Goal: Information Seeking & Learning: Learn about a topic

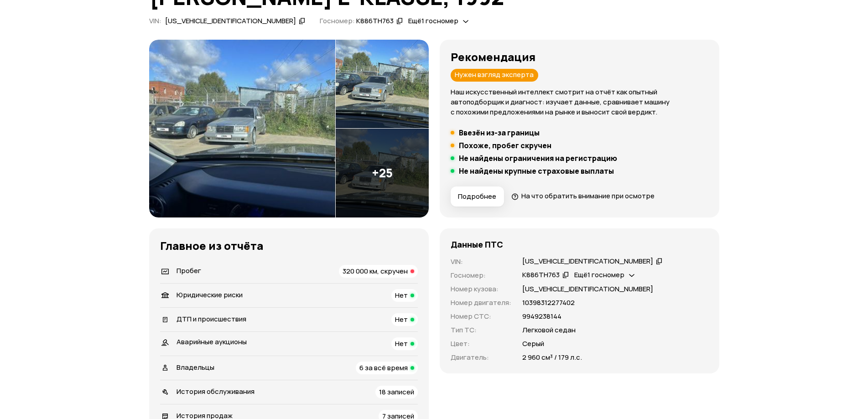
scroll to position [91, 0]
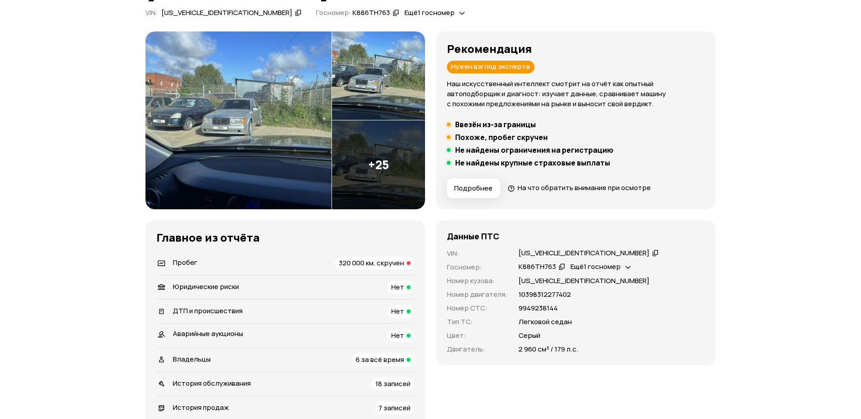
click at [297, 129] on img at bounding box center [238, 120] width 186 height 178
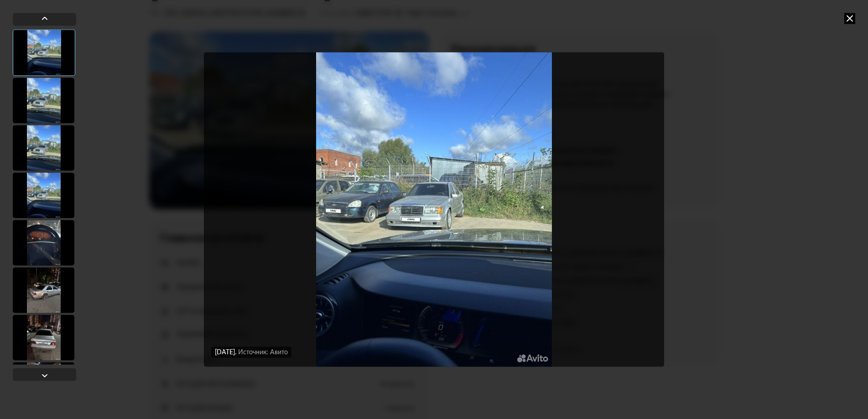
click at [33, 106] on div at bounding box center [44, 101] width 62 height 46
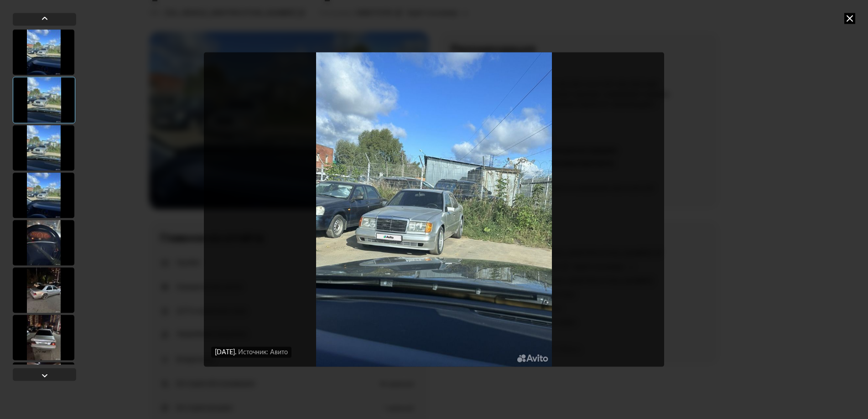
click at [45, 140] on div at bounding box center [44, 148] width 62 height 46
click at [47, 189] on div at bounding box center [44, 195] width 62 height 46
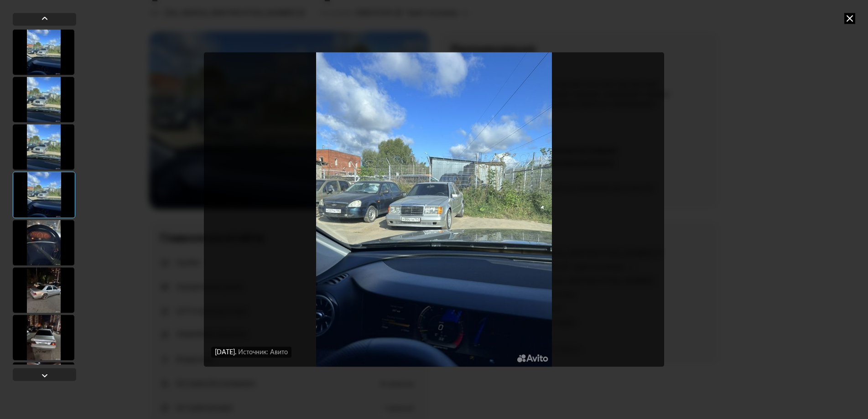
click at [41, 255] on div at bounding box center [44, 243] width 62 height 46
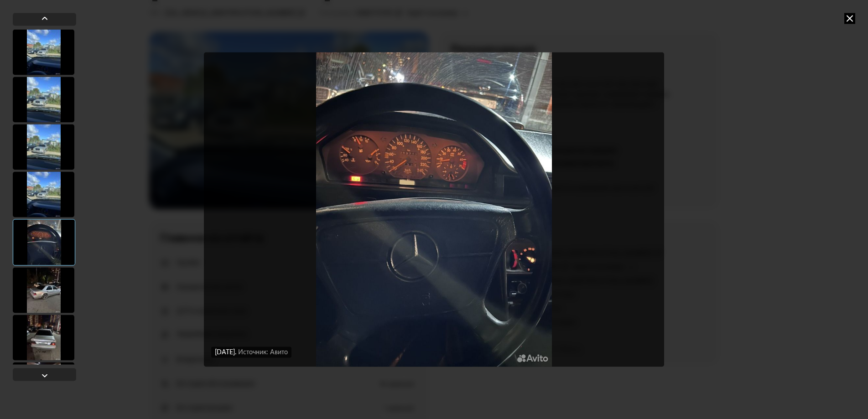
click at [347, 152] on img "Go to Slide 5" at bounding box center [434, 209] width 460 height 314
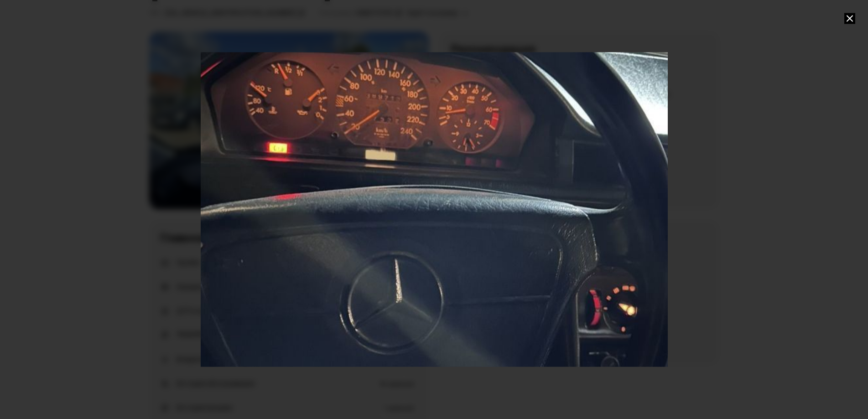
click at [535, 164] on div "Go to Slide 5" at bounding box center [434, 209] width 934 height 629
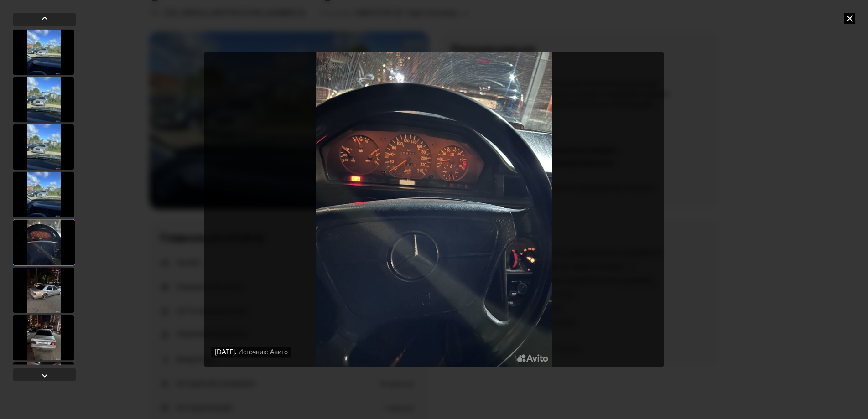
click at [333, 149] on img "Go to Slide 5" at bounding box center [434, 209] width 460 height 314
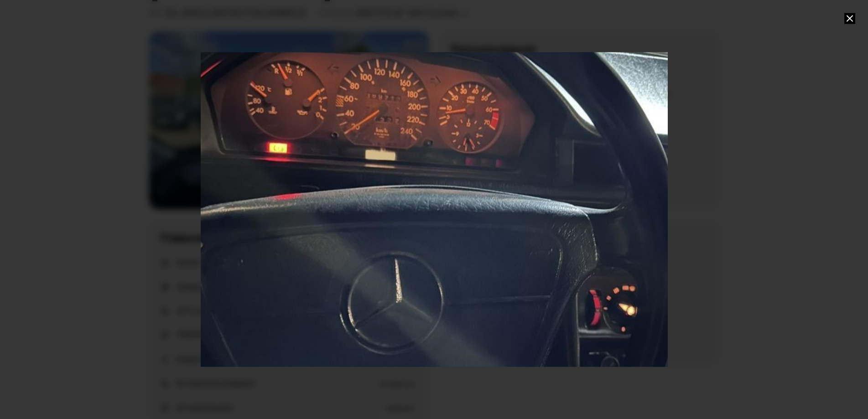
click at [633, 162] on div "Go to Slide 5" at bounding box center [434, 209] width 934 height 629
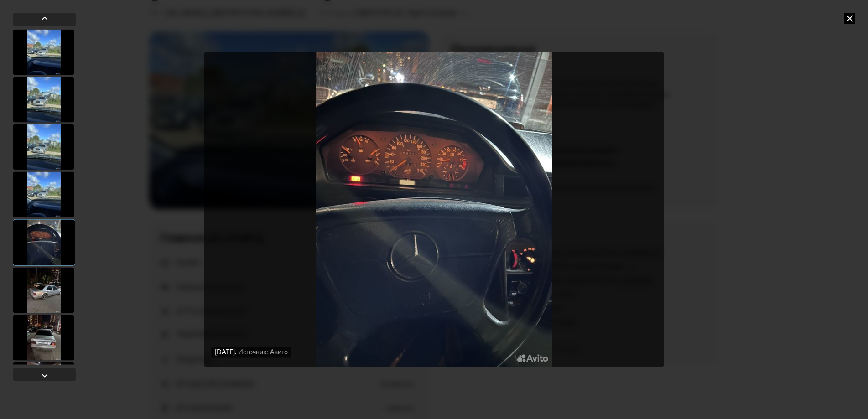
click at [38, 282] on div at bounding box center [44, 290] width 62 height 46
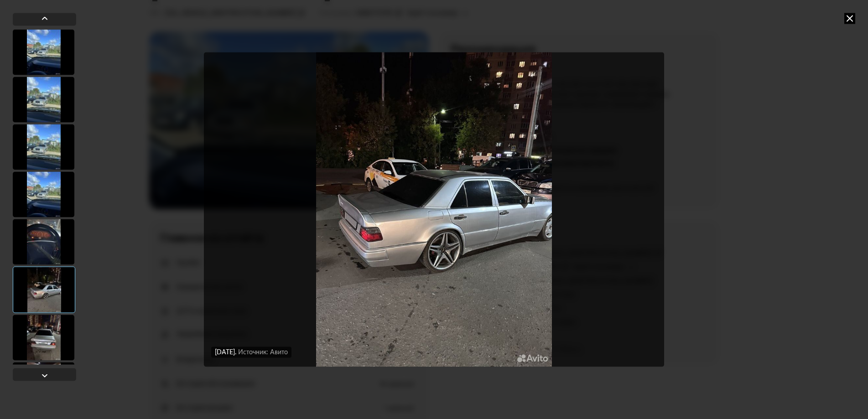
click at [468, 257] on img "Go to Slide 6" at bounding box center [434, 209] width 460 height 314
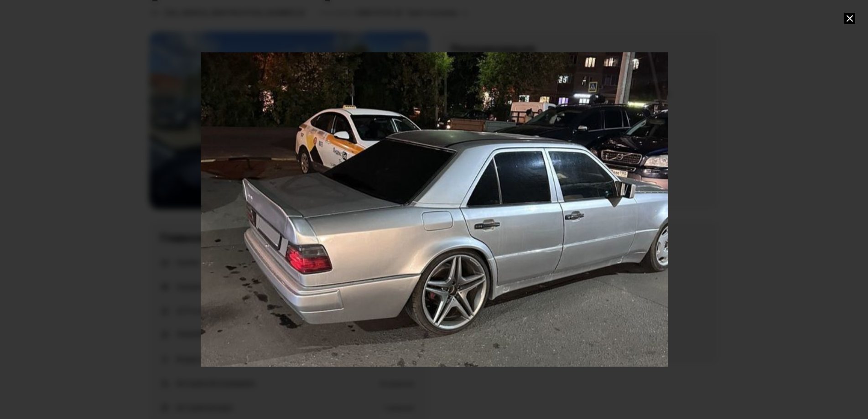
click at [847, 19] on icon at bounding box center [849, 18] width 11 height 11
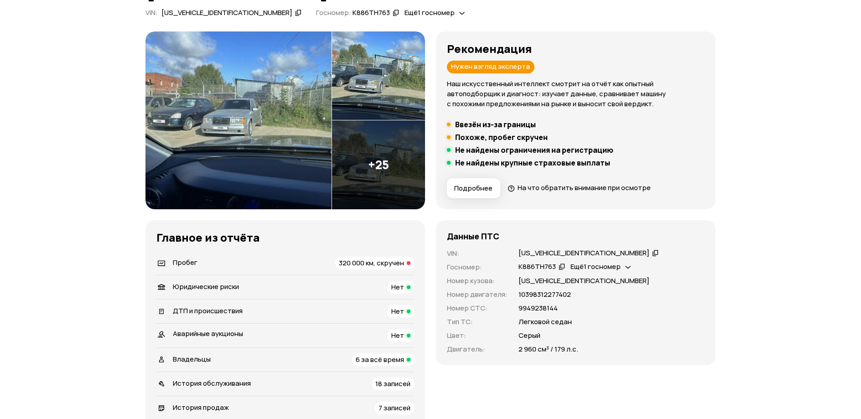
click at [281, 136] on img at bounding box center [238, 120] width 186 height 178
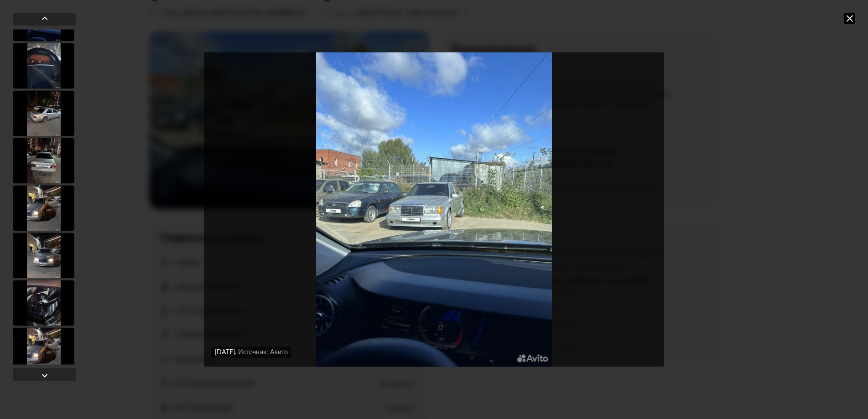
scroll to position [182, 0]
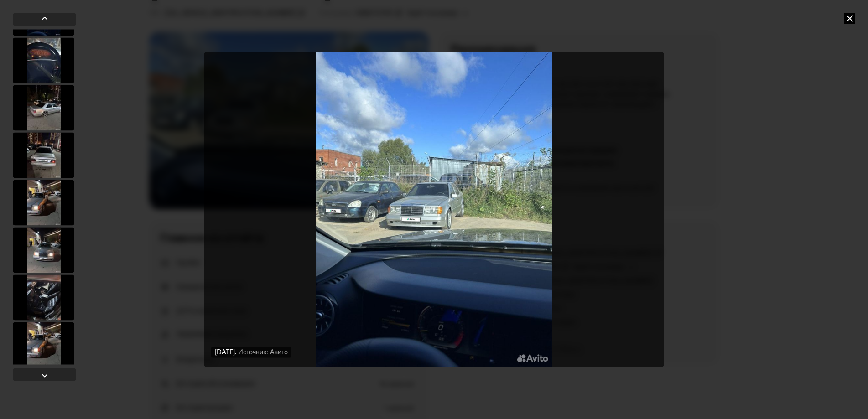
click at [19, 299] on div at bounding box center [44, 298] width 62 height 46
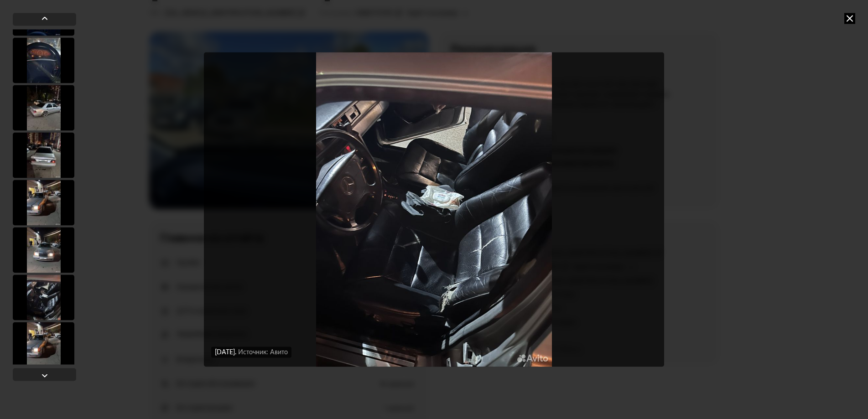
scroll to position [182, 0]
click at [435, 286] on img "Go to Slide 10" at bounding box center [434, 209] width 460 height 314
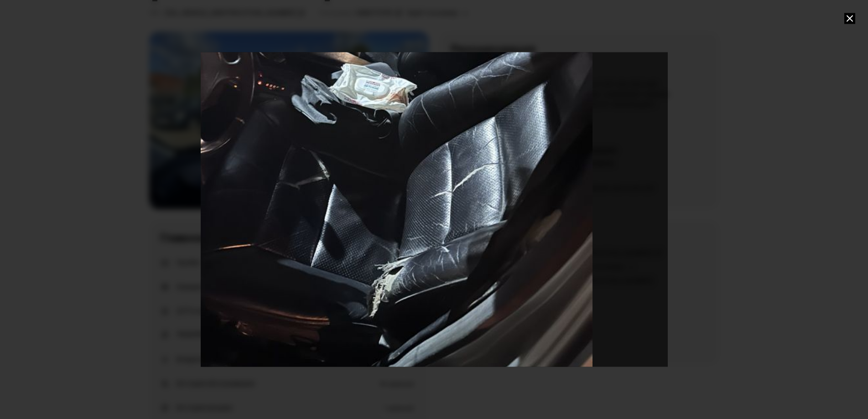
drag, startPoint x: 491, startPoint y: 327, endPoint x: 414, endPoint y: 229, distance: 124.4
click at [414, 229] on div "Go to Slide 10" at bounding box center [357, 111] width 934 height 629
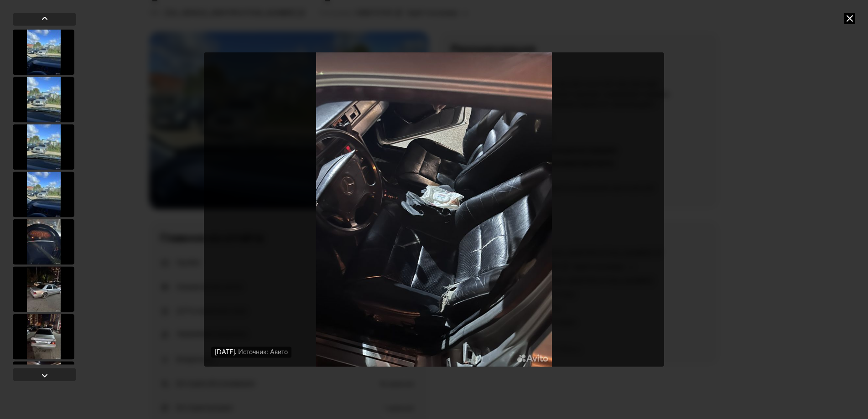
click at [416, 314] on img "Go to Slide 10" at bounding box center [434, 209] width 460 height 314
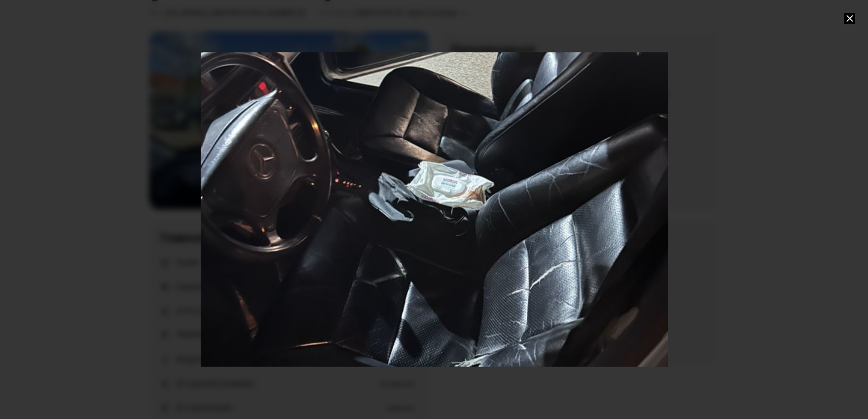
click at [417, 247] on div "Go to Slide 10" at bounding box center [434, 209] width 934 height 629
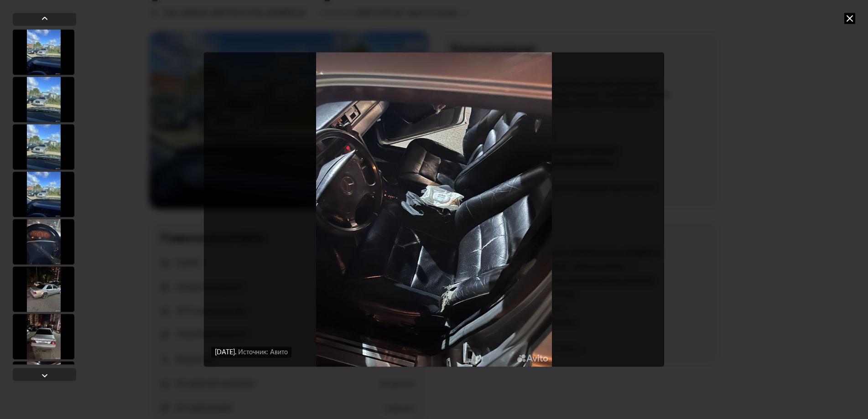
click at [44, 343] on div at bounding box center [44, 337] width 62 height 46
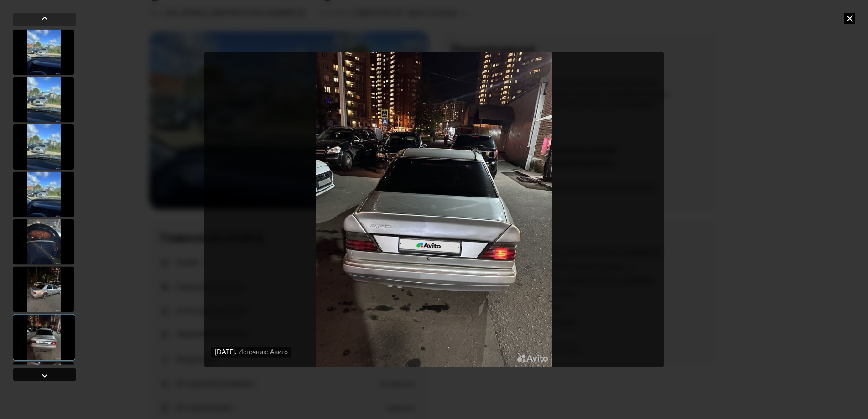
click at [35, 375] on div at bounding box center [44, 374] width 63 height 13
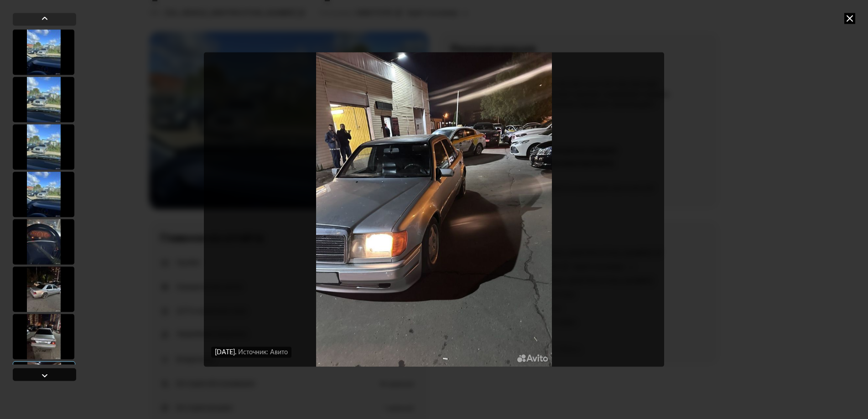
click at [35, 375] on div at bounding box center [44, 374] width 63 height 13
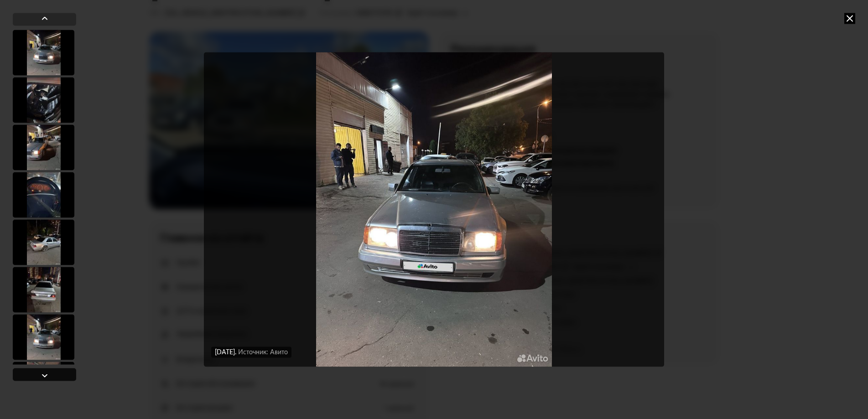
scroll to position [379, 0]
click at [35, 375] on div at bounding box center [44, 374] width 63 height 13
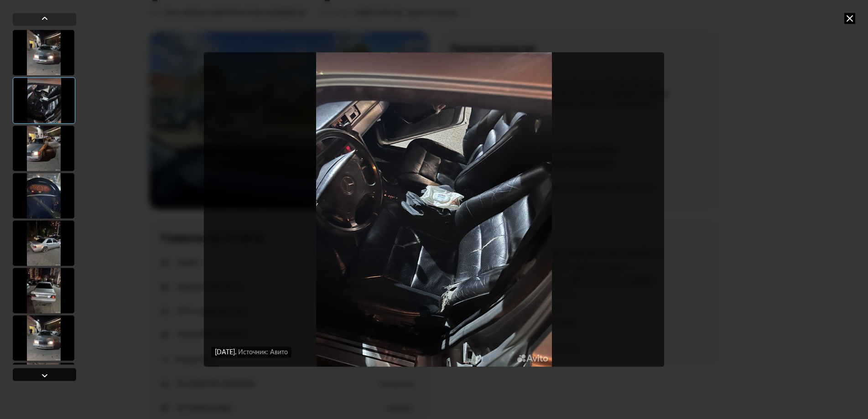
click at [35, 375] on div at bounding box center [44, 374] width 63 height 13
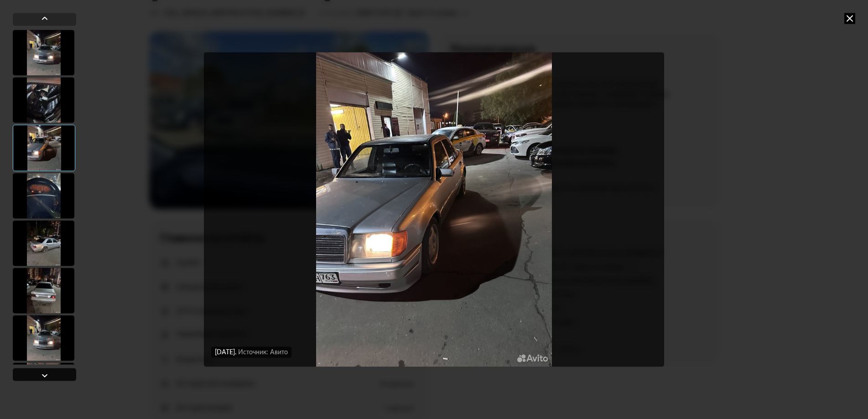
click at [35, 375] on div at bounding box center [44, 374] width 63 height 13
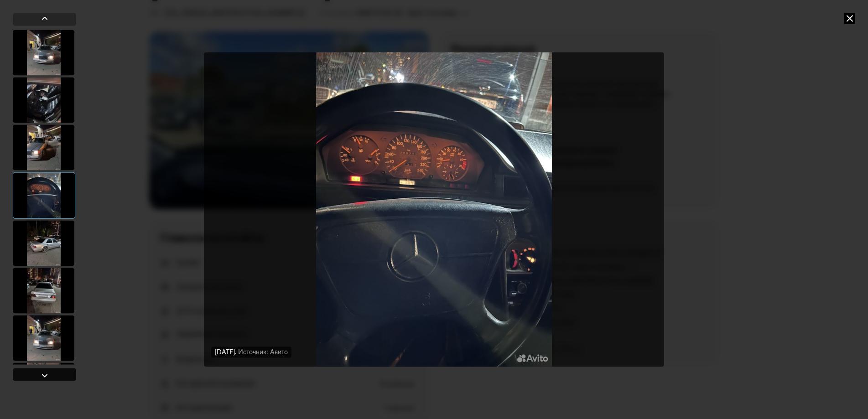
click at [35, 375] on div at bounding box center [44, 374] width 63 height 13
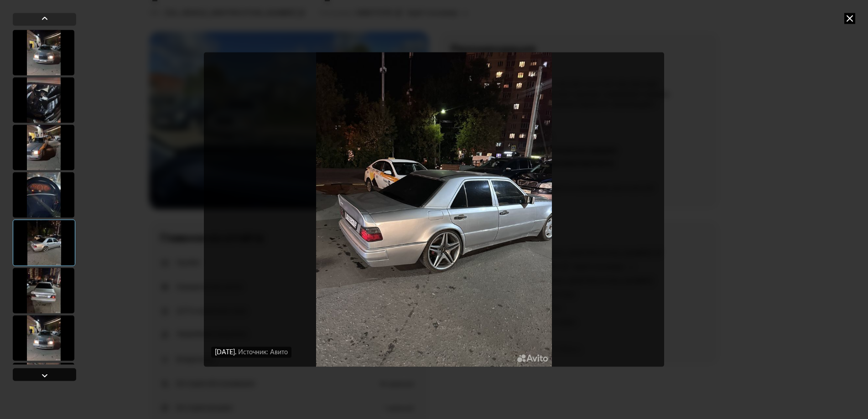
click at [35, 375] on div at bounding box center [44, 374] width 63 height 13
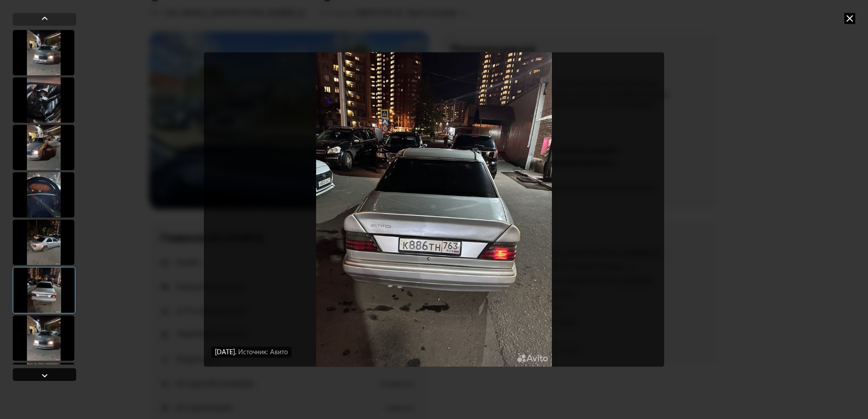
click at [35, 375] on div at bounding box center [44, 374] width 63 height 13
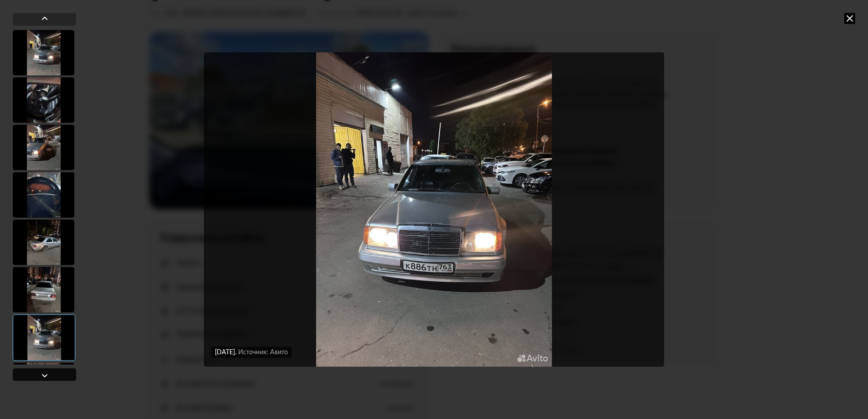
click at [35, 375] on div at bounding box center [44, 374] width 63 height 13
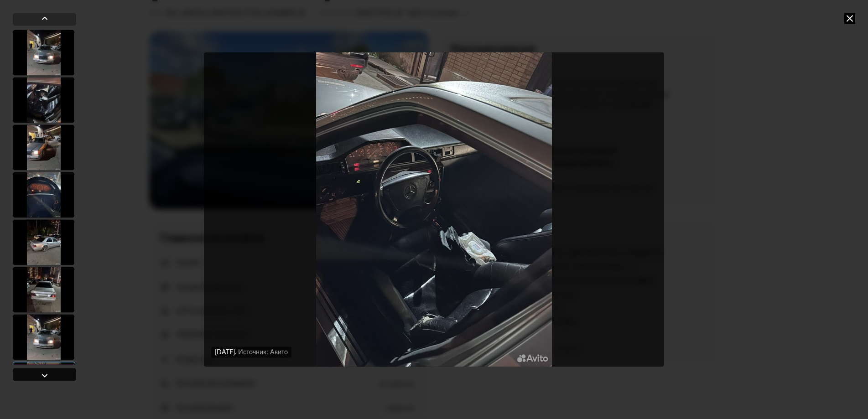
click at [35, 375] on div at bounding box center [44, 374] width 63 height 13
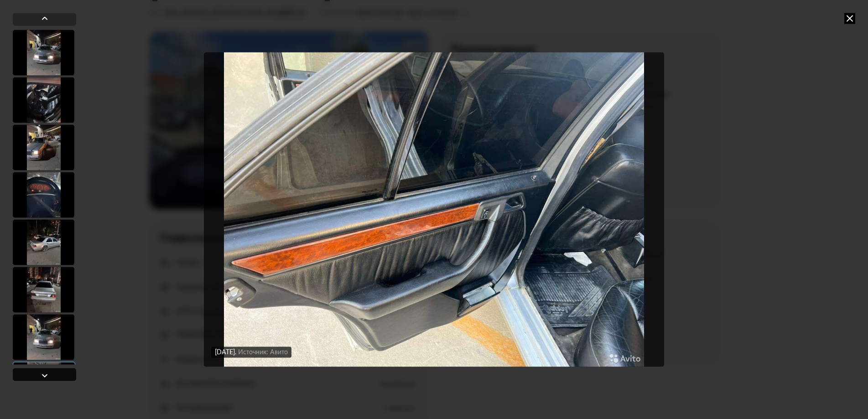
scroll to position [745, 0]
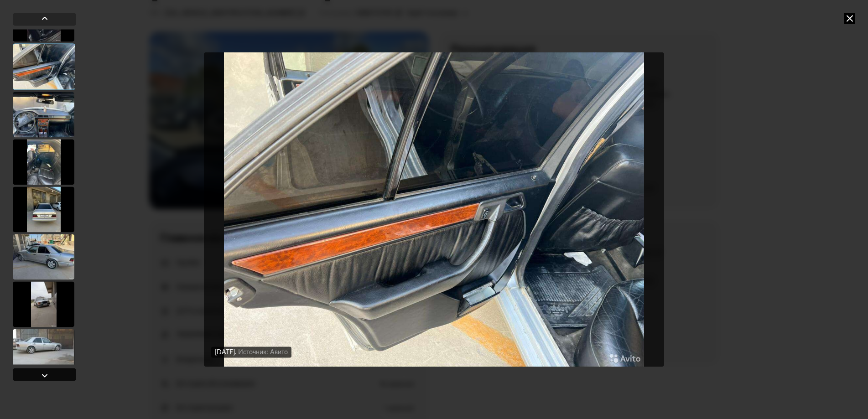
click at [35, 375] on div at bounding box center [44, 374] width 63 height 13
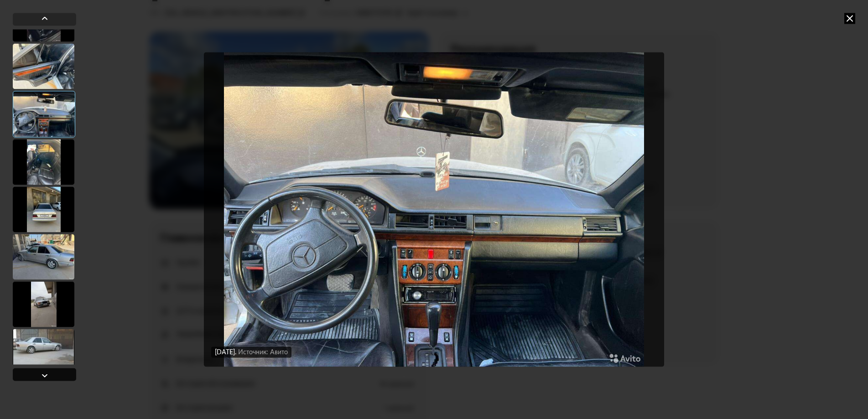
click at [35, 375] on div at bounding box center [44, 374] width 63 height 13
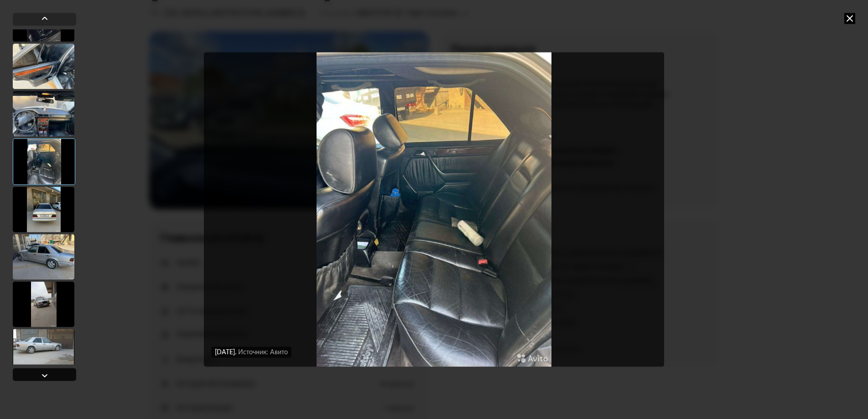
click at [35, 375] on div at bounding box center [44, 374] width 63 height 13
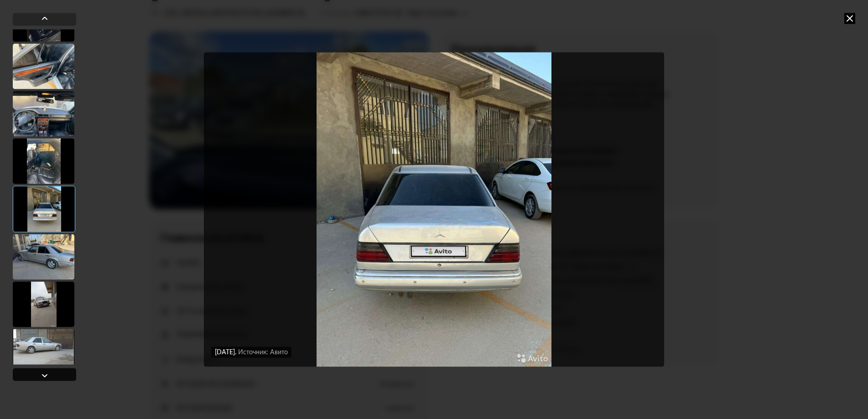
click at [35, 375] on div at bounding box center [44, 374] width 63 height 13
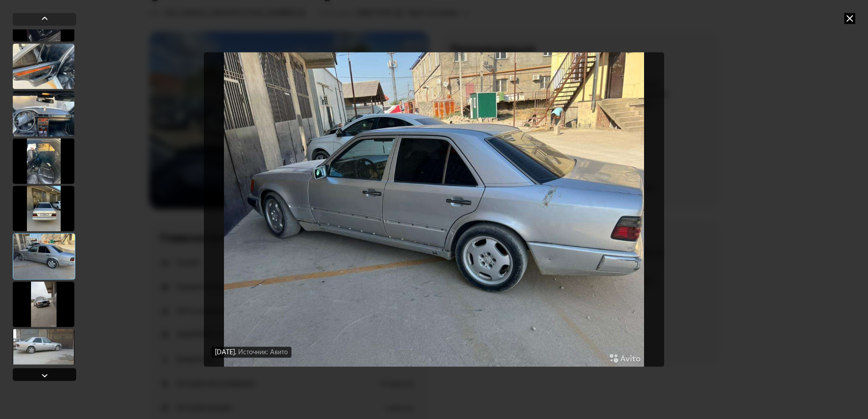
click at [35, 375] on div at bounding box center [44, 374] width 63 height 13
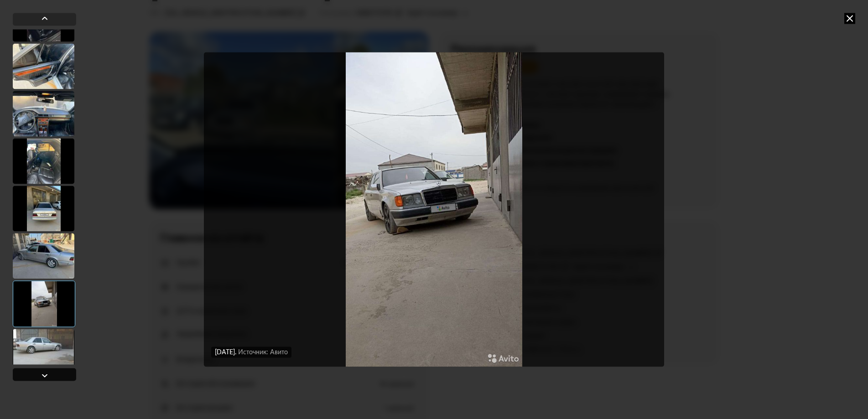
click at [35, 375] on div at bounding box center [44, 374] width 63 height 13
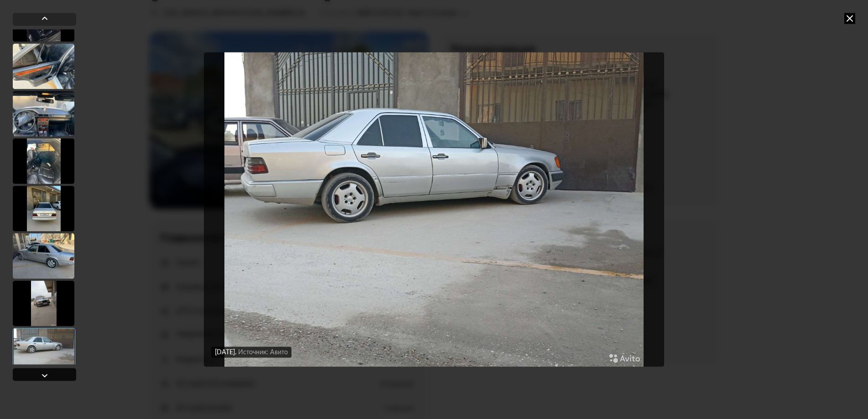
click at [42, 373] on div at bounding box center [44, 375] width 11 height 11
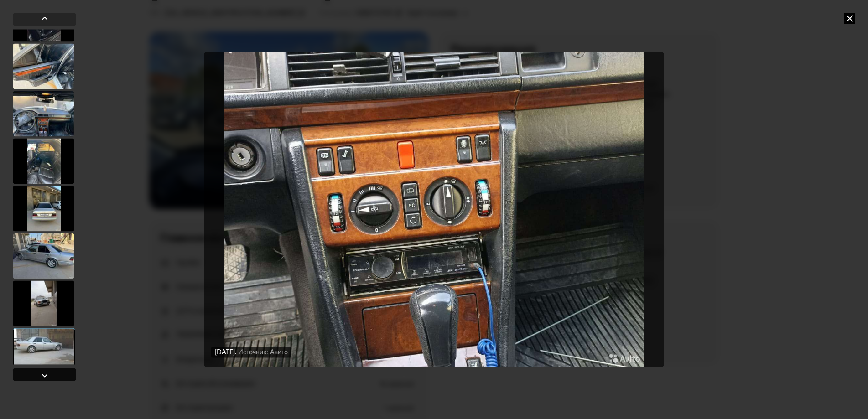
scroll to position [994, 0]
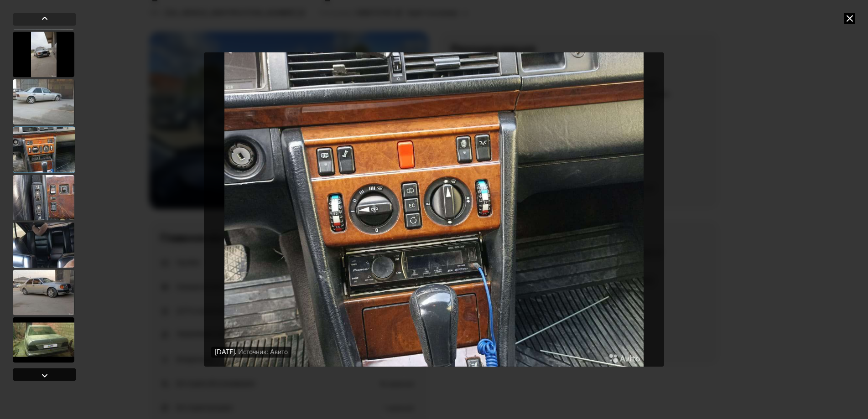
click at [42, 373] on div at bounding box center [44, 375] width 11 height 11
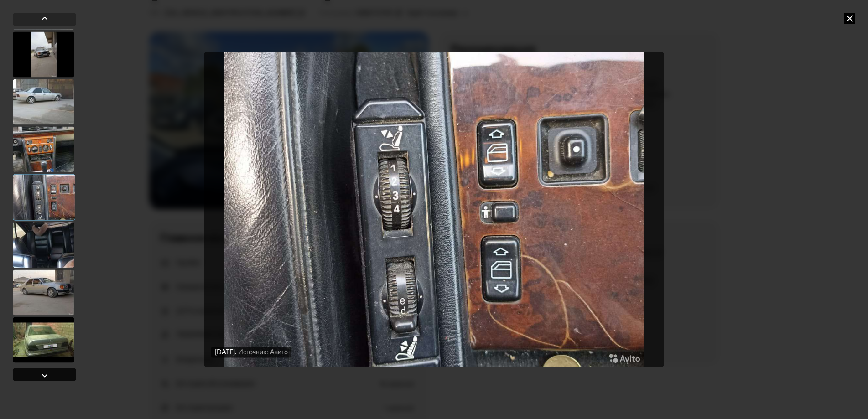
click at [42, 373] on div at bounding box center [44, 375] width 11 height 11
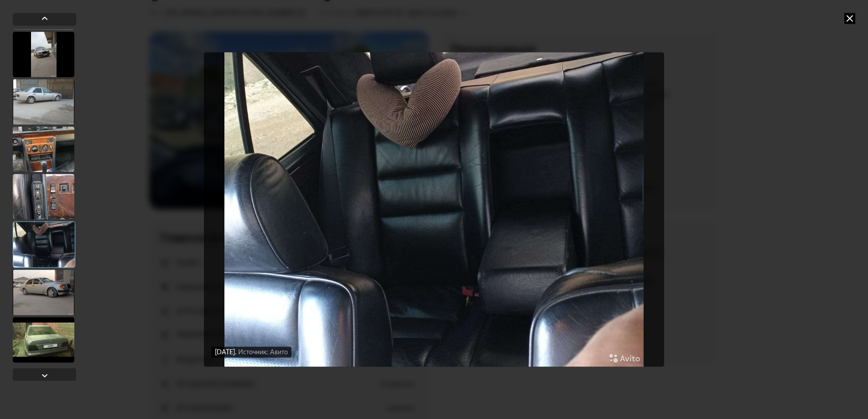
click at [52, 210] on div at bounding box center [44, 197] width 62 height 46
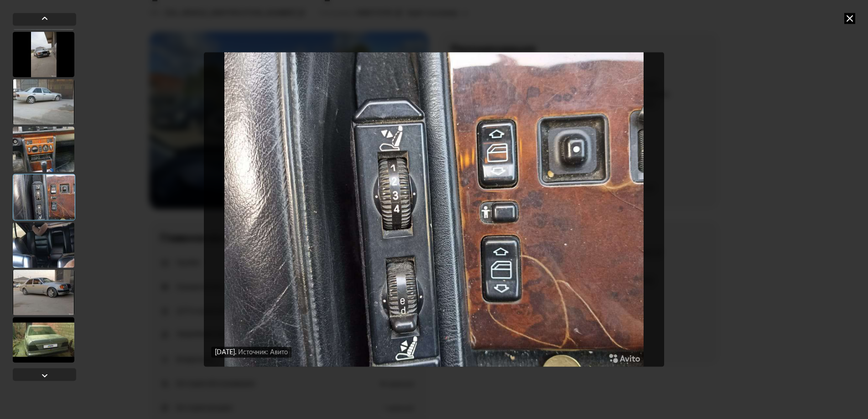
click at [37, 353] on div at bounding box center [44, 340] width 62 height 46
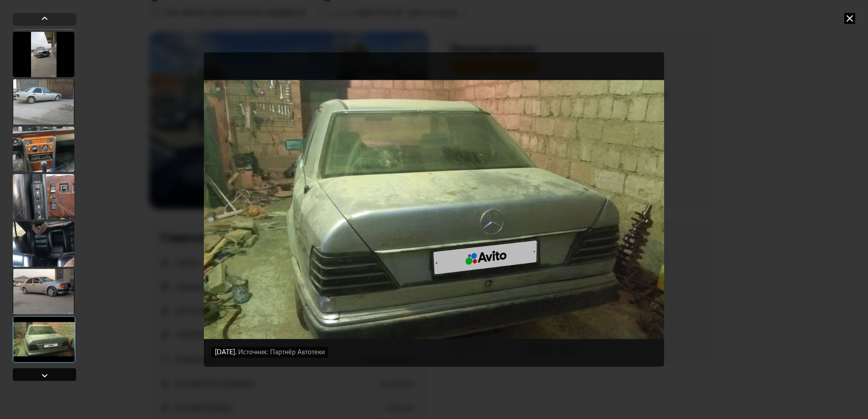
click at [41, 374] on div at bounding box center [44, 375] width 11 height 11
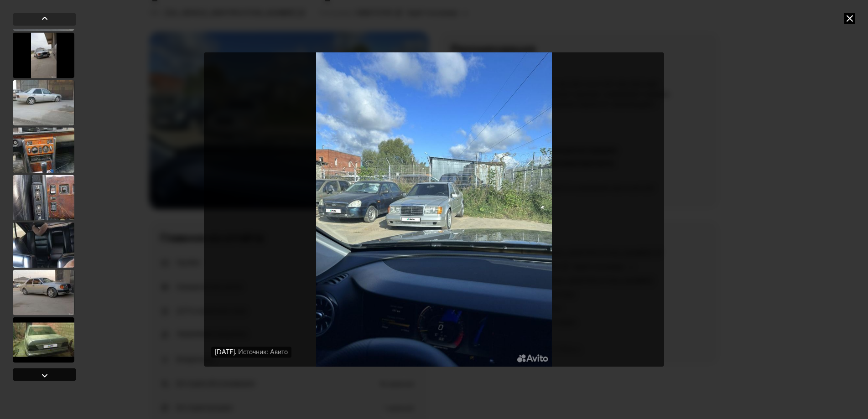
click at [42, 374] on div at bounding box center [44, 375] width 11 height 11
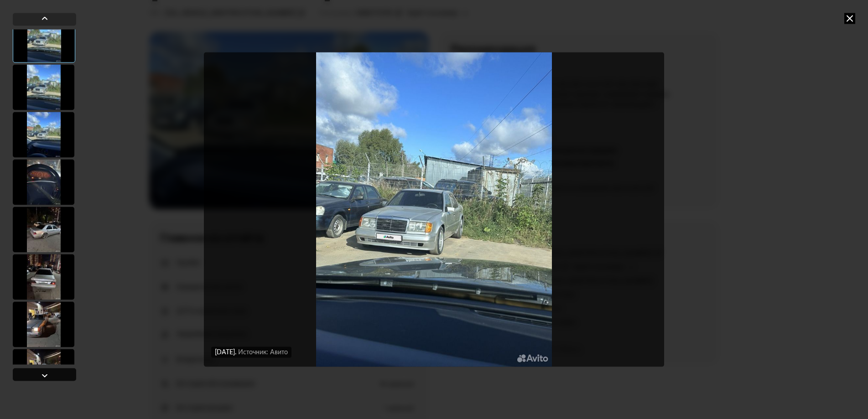
scroll to position [60, 0]
click at [465, 276] on img "Go to Slide 2" at bounding box center [434, 209] width 460 height 314
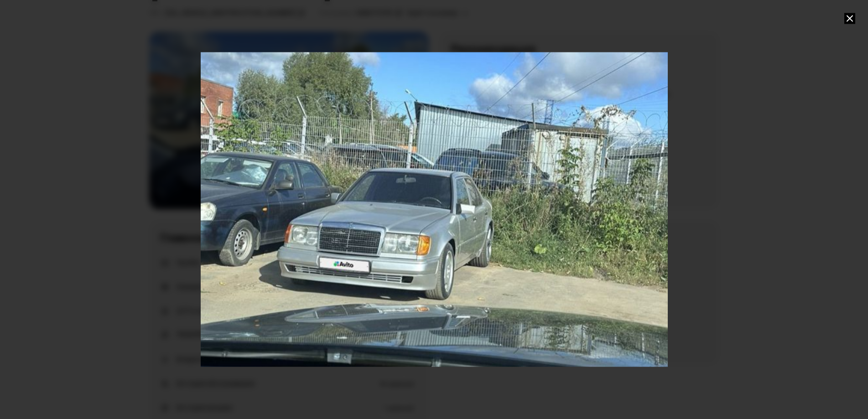
click at [502, 246] on div "Go to Slide 2" at bounding box center [434, 209] width 934 height 629
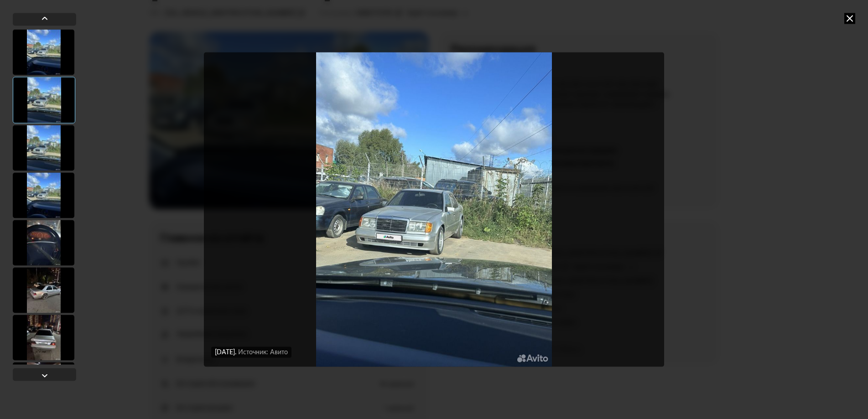
click at [449, 230] on img "Go to Slide 2" at bounding box center [434, 209] width 460 height 314
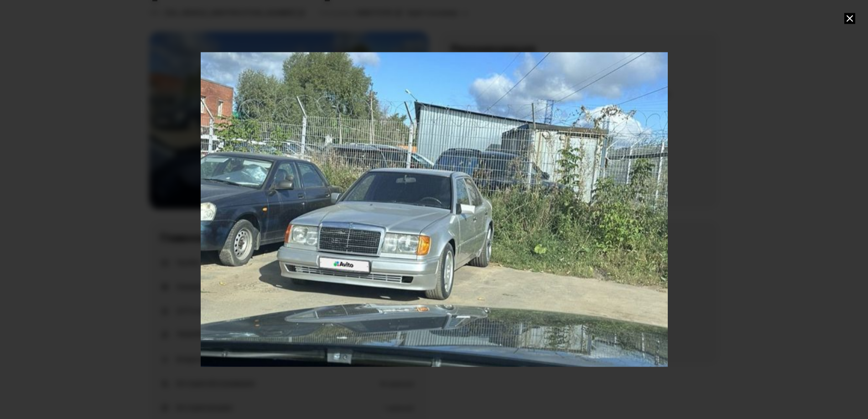
click at [401, 310] on div "Go to Slide 2" at bounding box center [434, 209] width 934 height 629
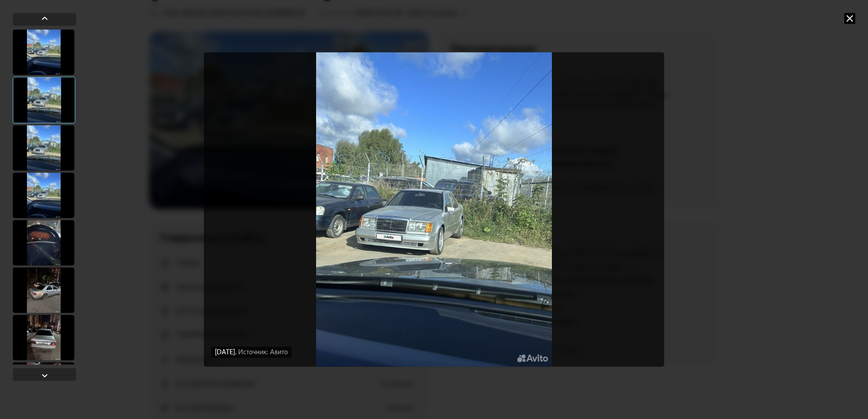
click at [471, 240] on img "Go to Slide 2" at bounding box center [434, 209] width 460 height 314
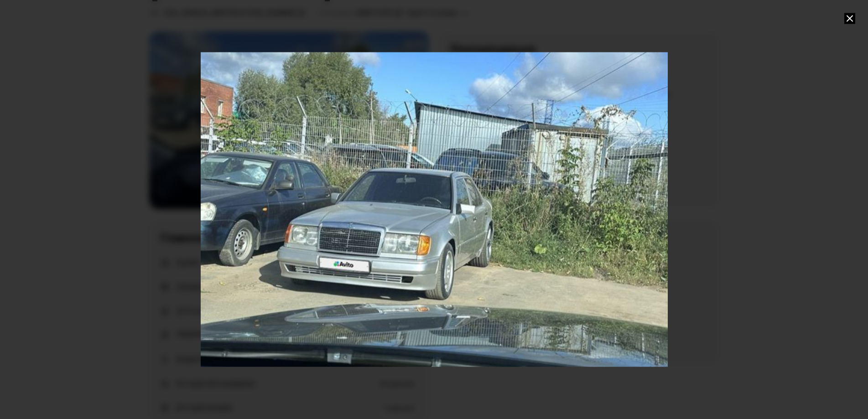
click at [385, 149] on div "Go to Slide 2" at bounding box center [434, 209] width 934 height 629
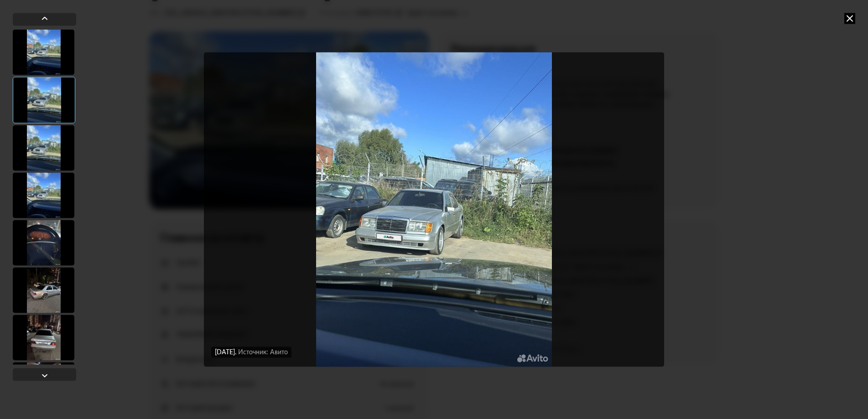
click at [36, 299] on div at bounding box center [44, 290] width 62 height 46
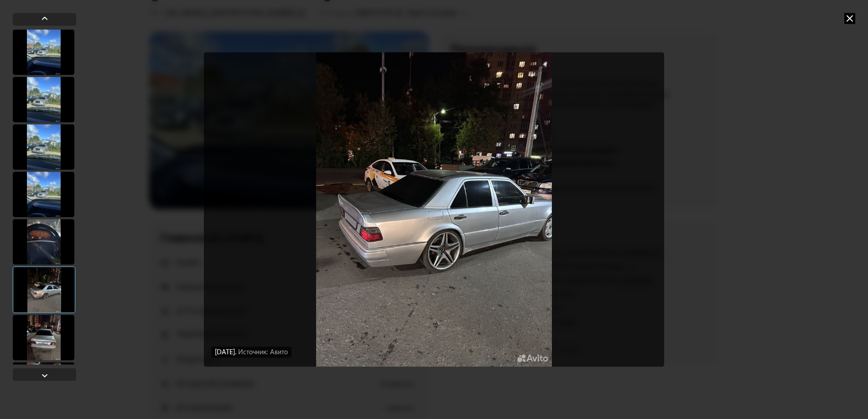
click at [442, 249] on img "Go to Slide 6" at bounding box center [434, 209] width 460 height 314
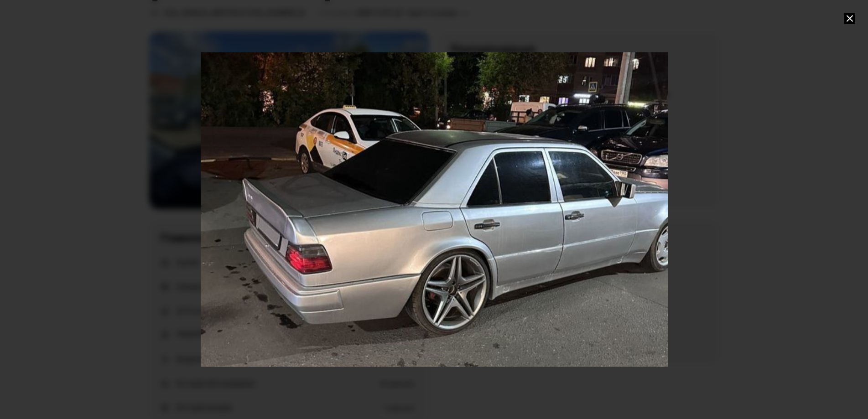
click at [547, 275] on div "Go to Slide 6" at bounding box center [434, 209] width 934 height 629
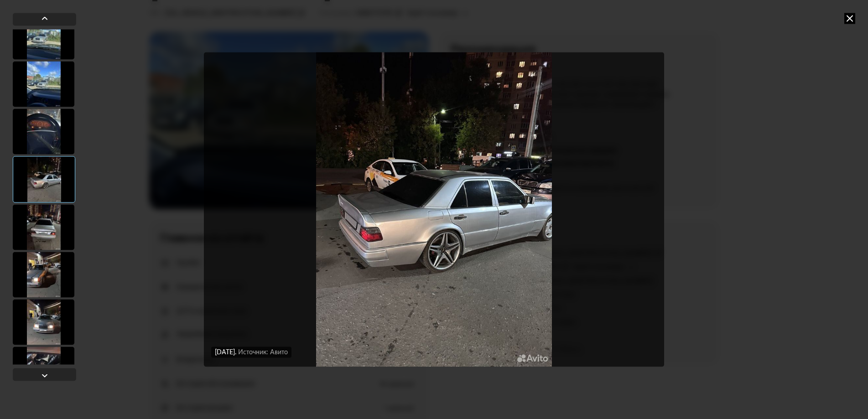
scroll to position [228, 0]
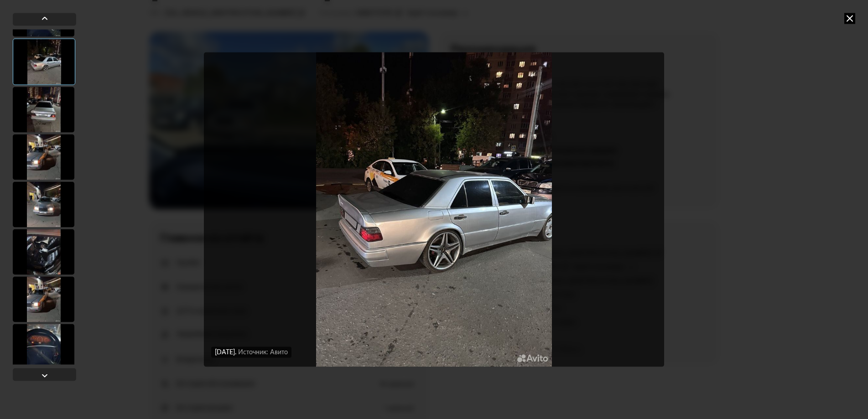
click at [49, 121] on div at bounding box center [44, 110] width 62 height 46
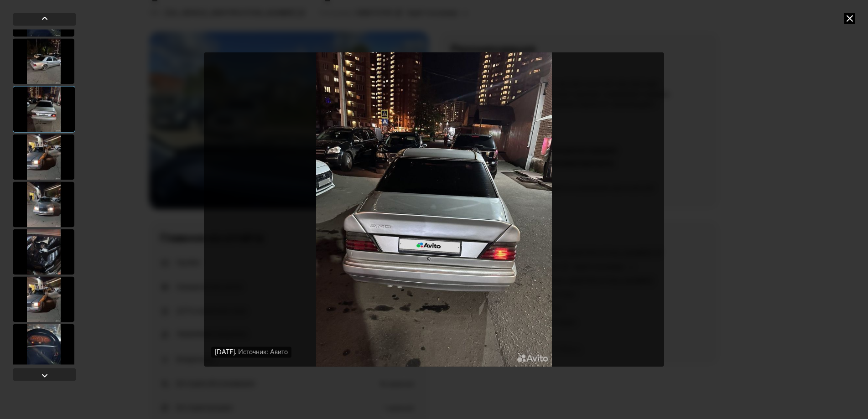
click at [41, 163] on div at bounding box center [44, 157] width 62 height 46
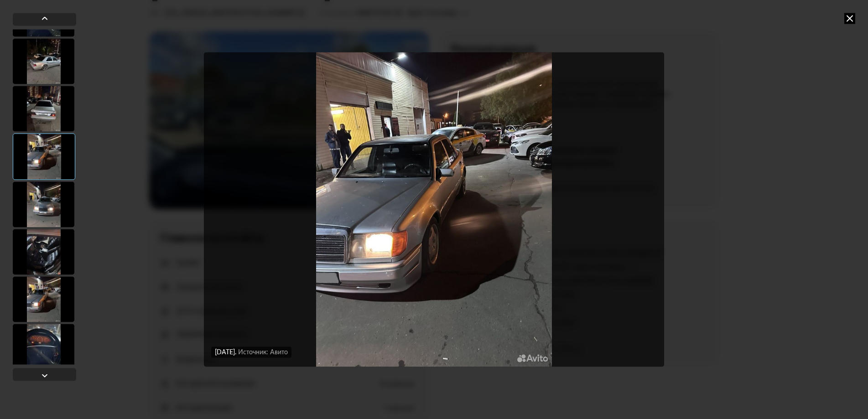
click at [46, 229] on div at bounding box center [44, 252] width 62 height 46
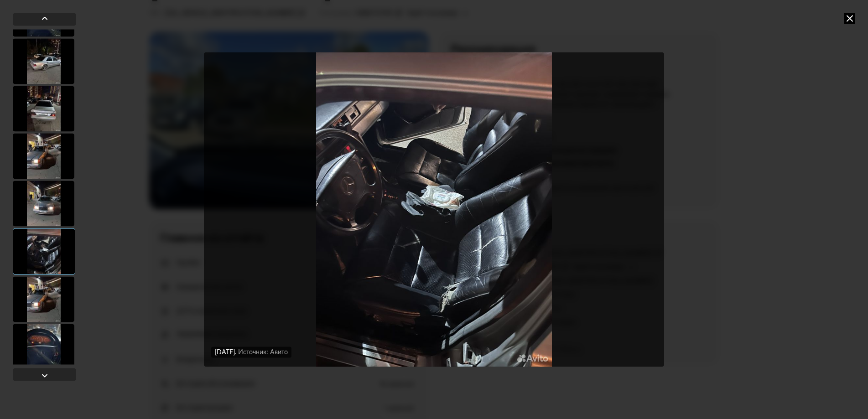
click at [43, 209] on div at bounding box center [44, 204] width 62 height 46
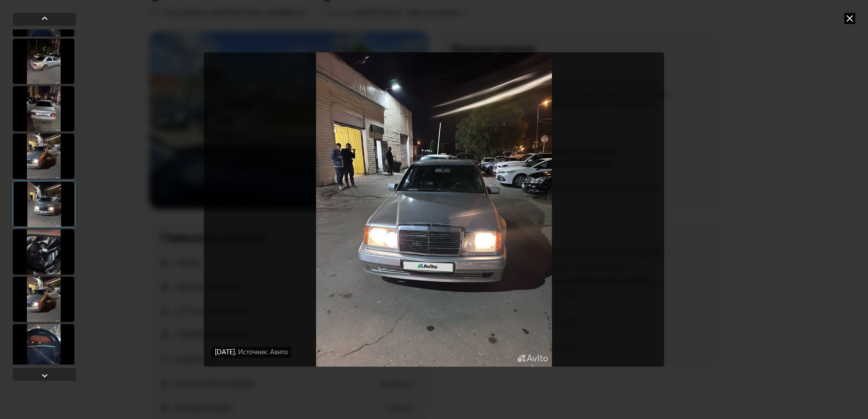
click at [52, 245] on div at bounding box center [44, 252] width 62 height 46
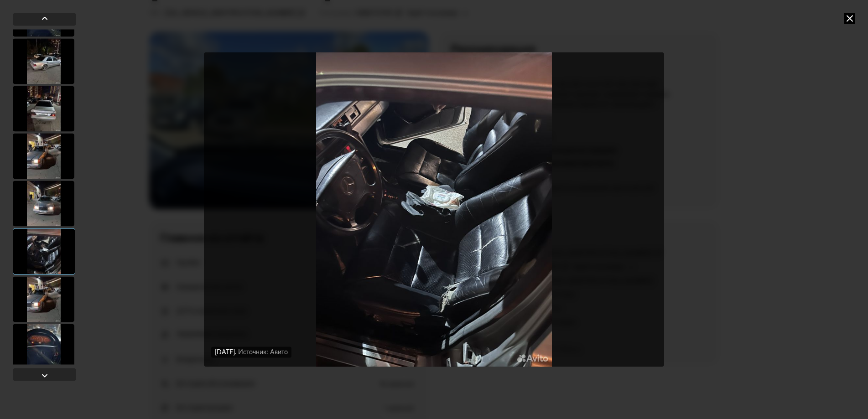
click at [56, 296] on div at bounding box center [44, 299] width 62 height 46
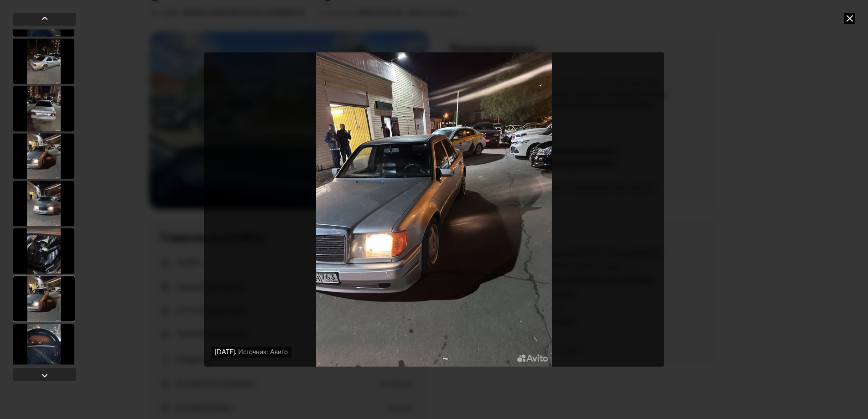
click at [42, 327] on div at bounding box center [44, 347] width 62 height 46
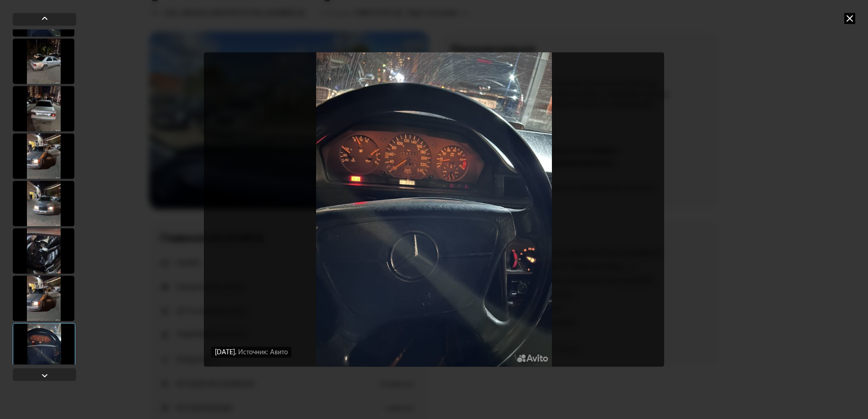
click at [33, 149] on div at bounding box center [44, 156] width 62 height 46
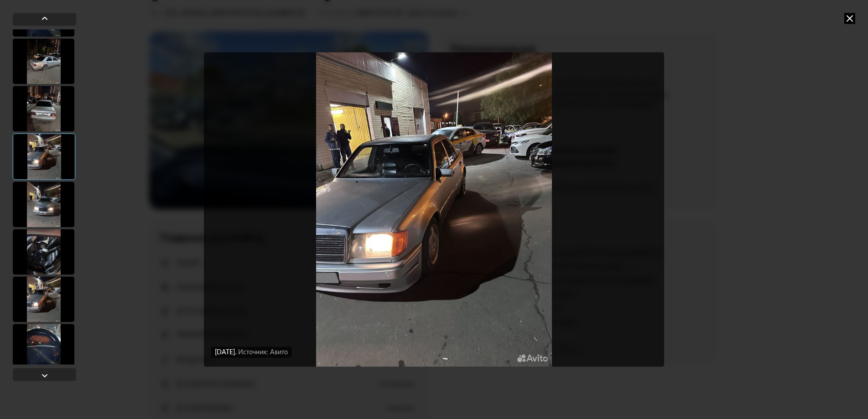
click at [43, 90] on div at bounding box center [44, 109] width 62 height 46
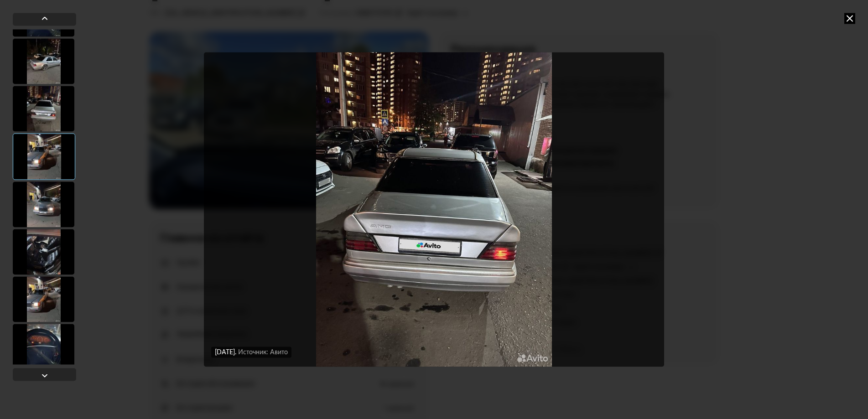
click at [48, 57] on div at bounding box center [44, 61] width 62 height 46
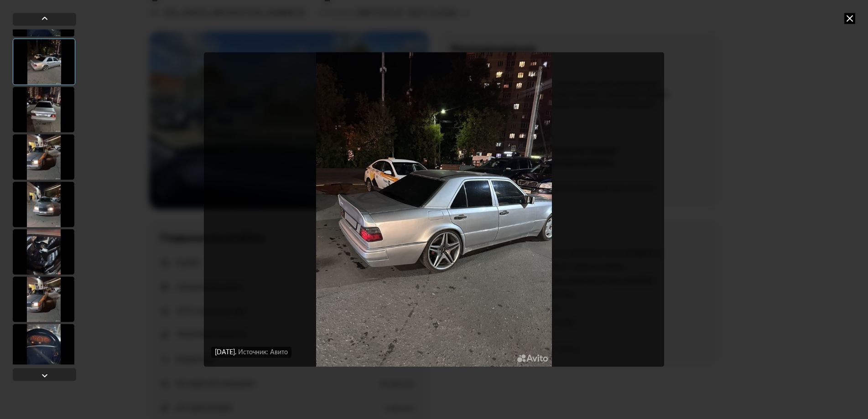
click at [435, 194] on img "Go to Slide 6" at bounding box center [434, 209] width 460 height 314
